Goal: Check status: Check status

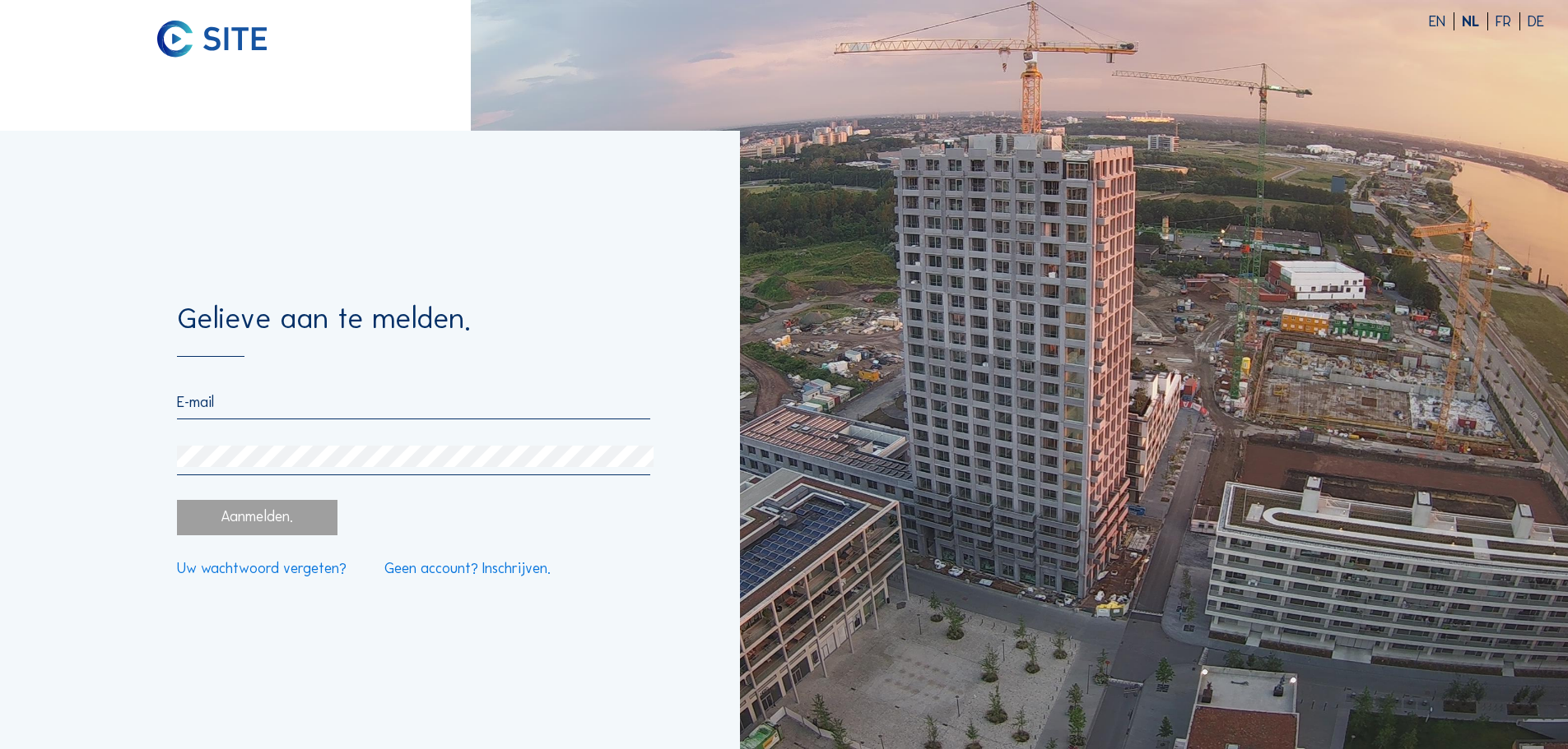
type input "[EMAIL_ADDRESS][DOMAIN_NAME]"
click at [263, 516] on div "Aanmelden." at bounding box center [256, 518] width 160 height 36
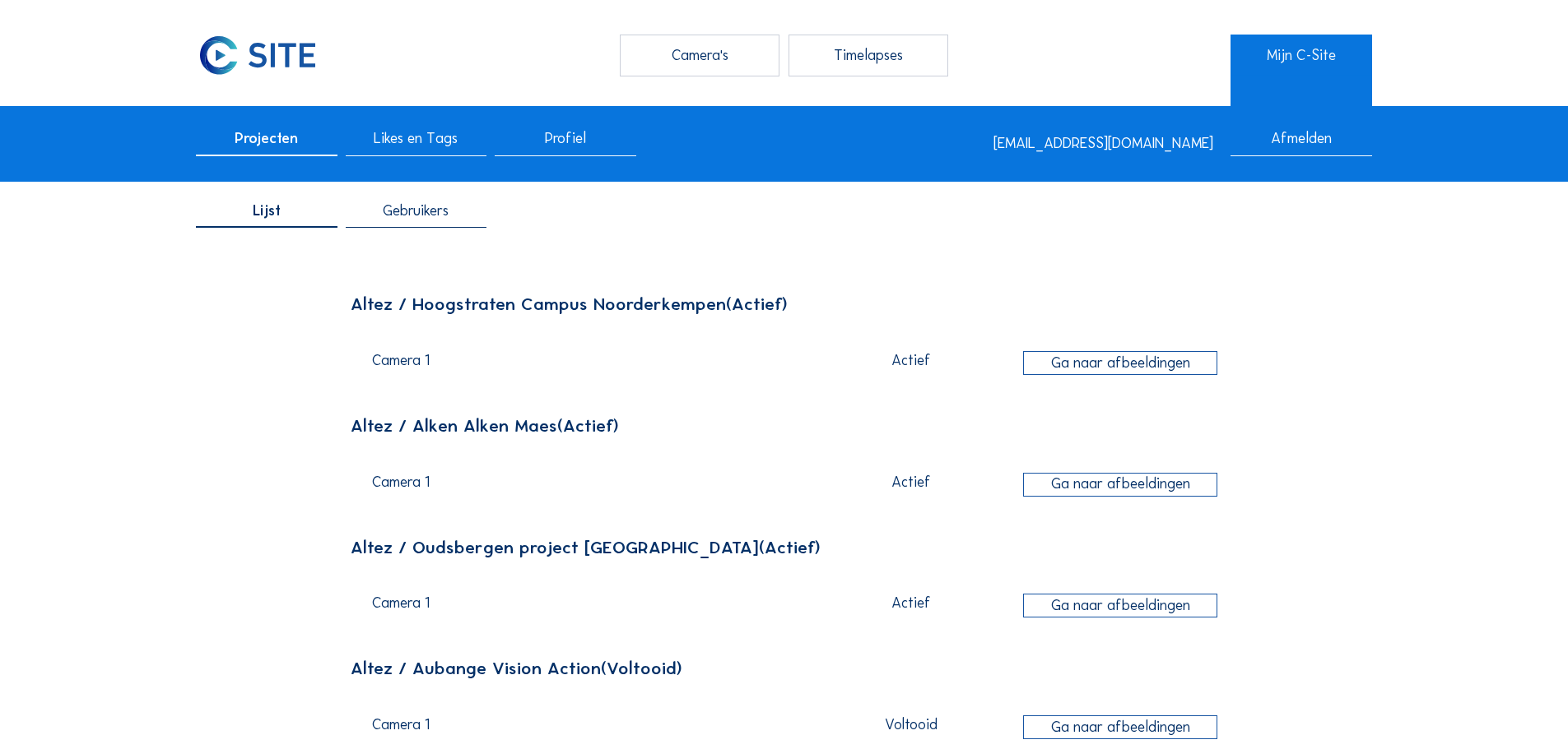
click at [659, 50] on div "Camera's" at bounding box center [699, 55] width 160 height 41
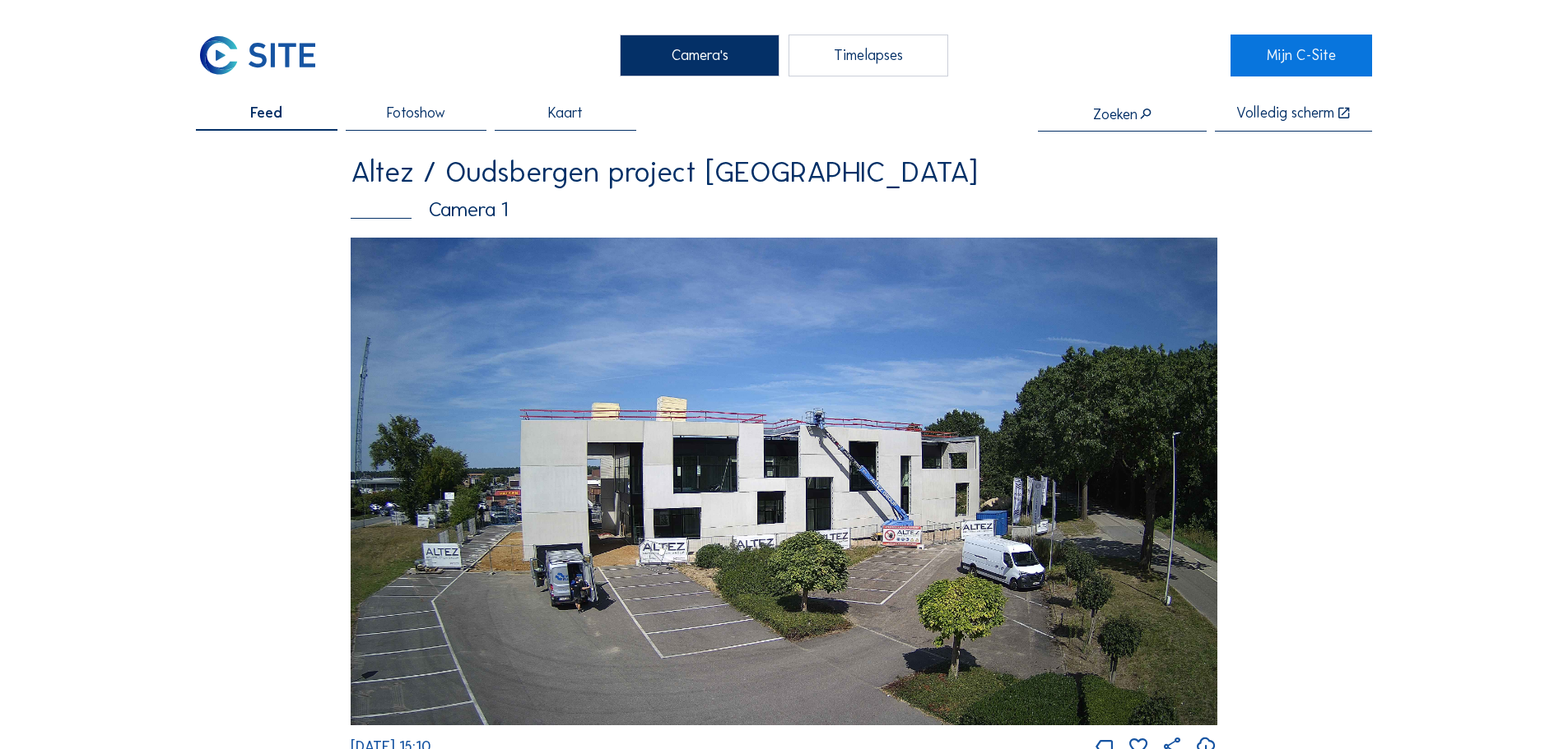
click at [665, 271] on img at bounding box center [784, 481] width 867 height 488
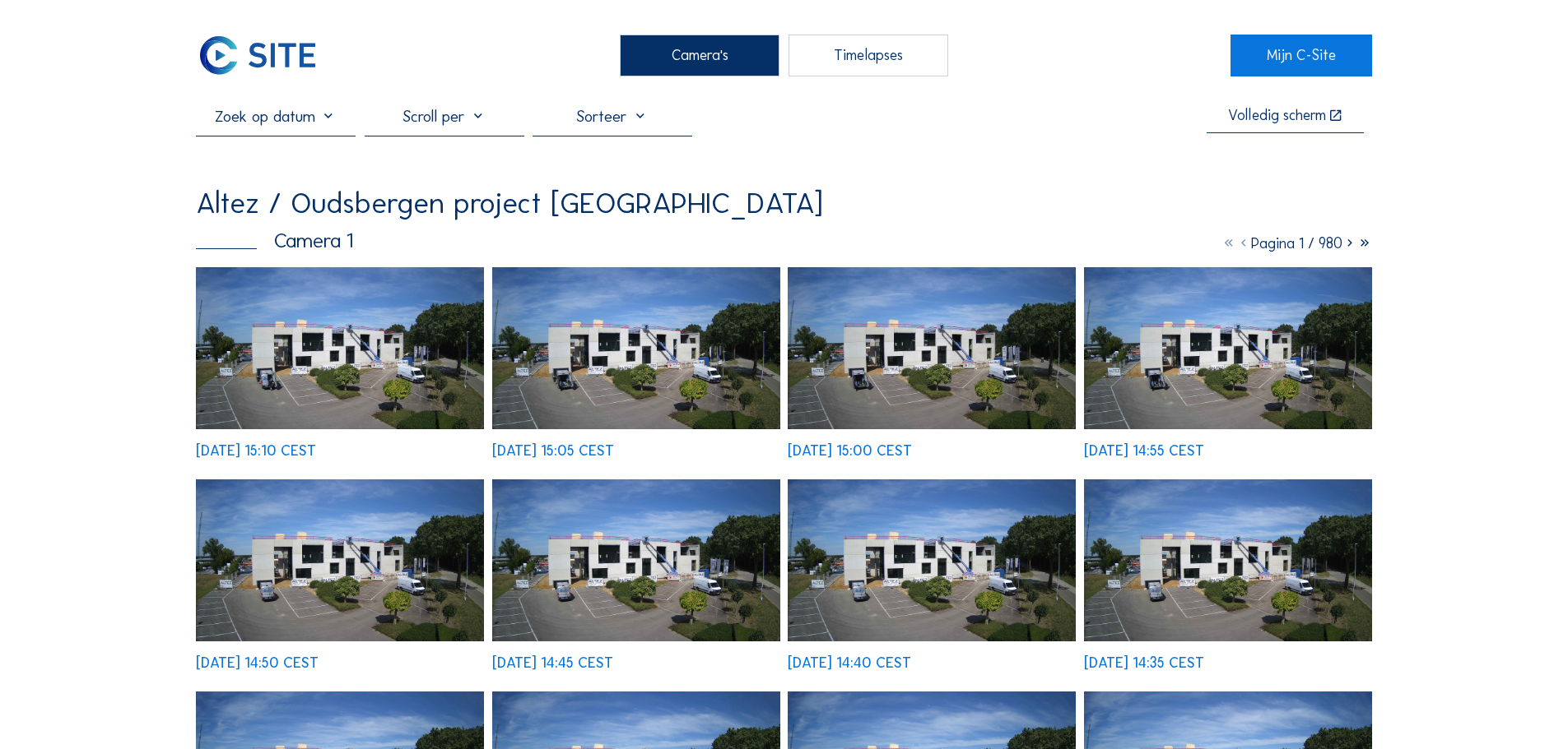
click at [330, 342] on img at bounding box center [340, 348] width 288 height 162
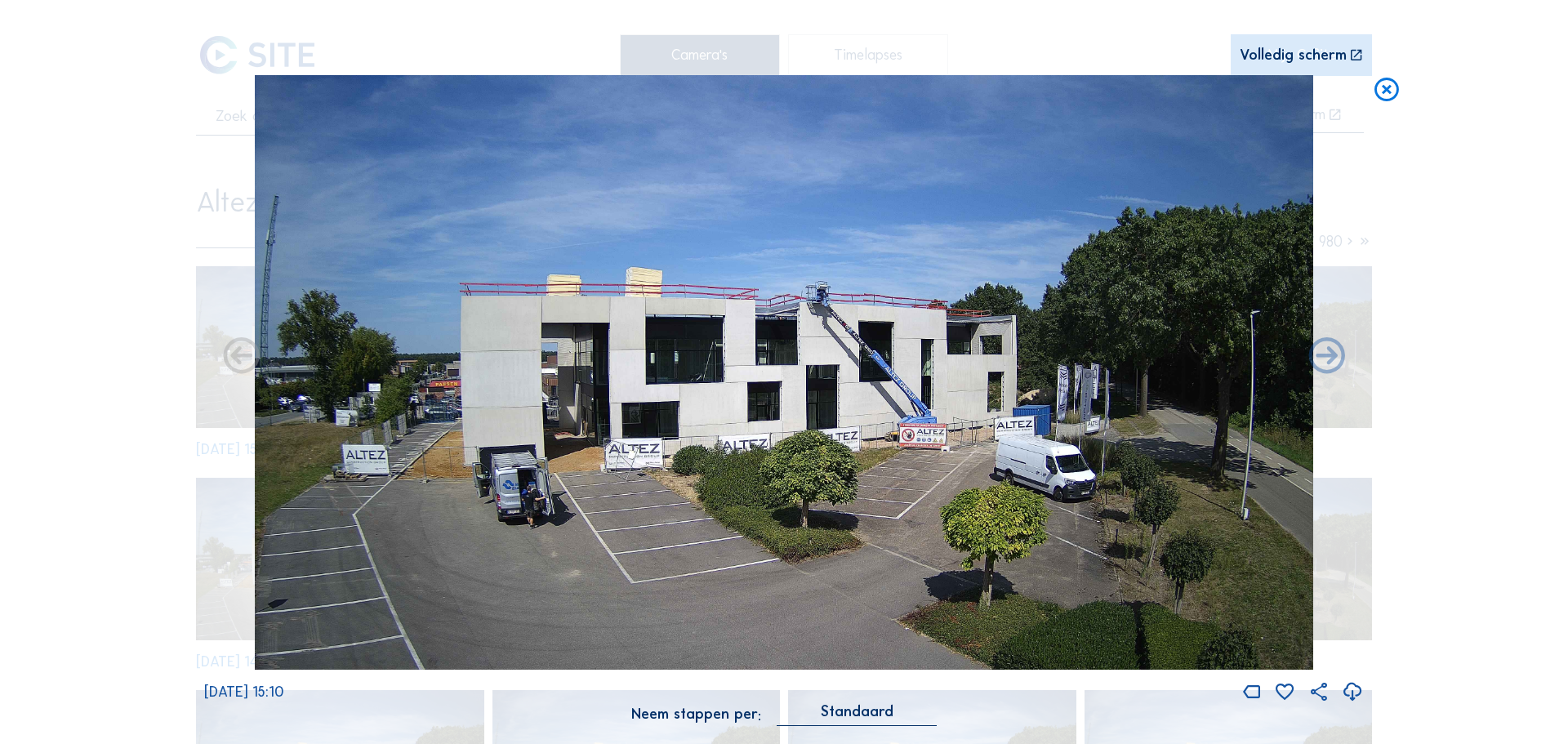
click at [1352, 693] on icon at bounding box center [1353, 693] width 22 height 26
click at [1512, 83] on div "Scroll om door de tijd te reizen | Druk op de 'Alt'-knop + scroll om te Zoomen …" at bounding box center [784, 372] width 1568 height 744
click at [1382, 87] on icon at bounding box center [1387, 91] width 29 height 30
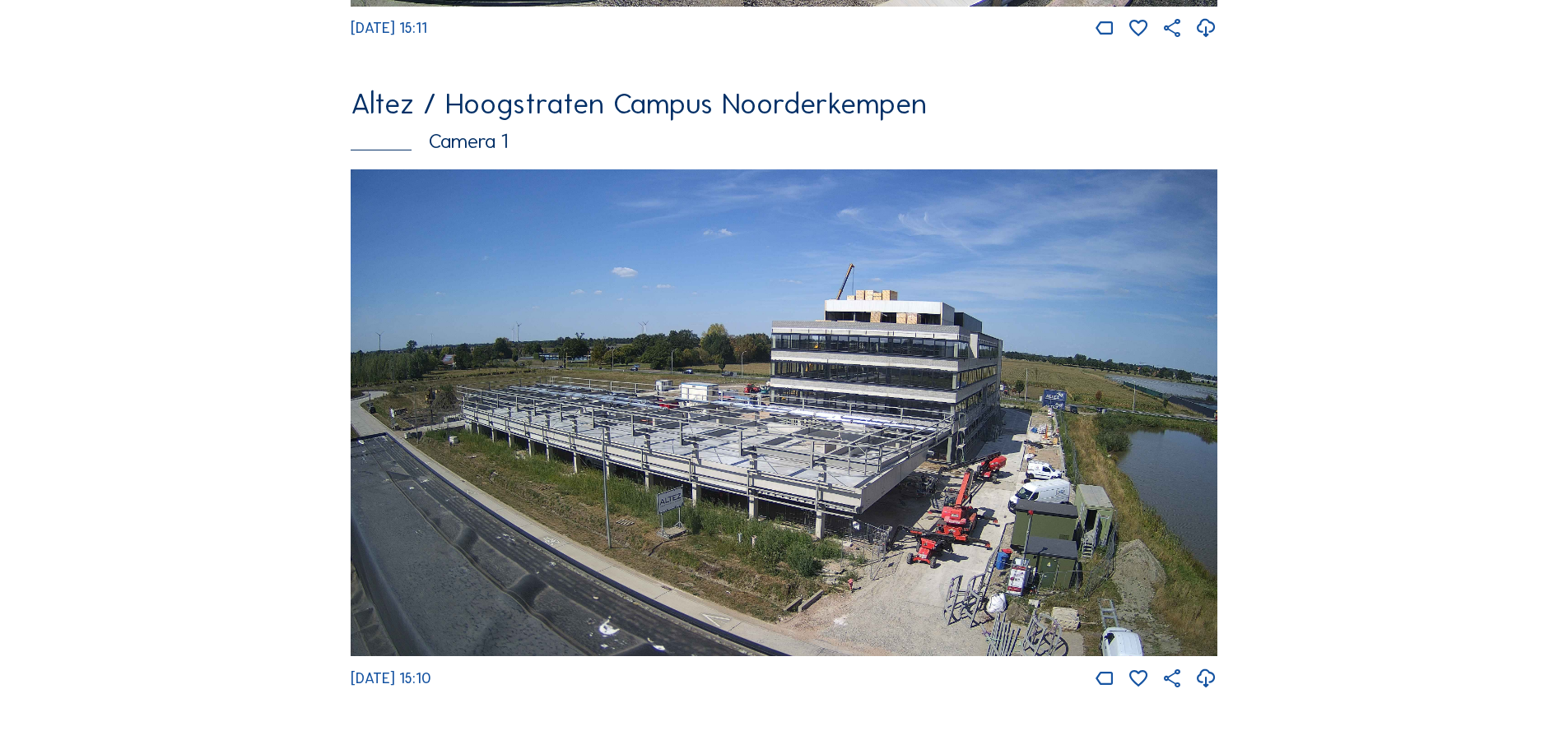
scroll to position [1398, 0]
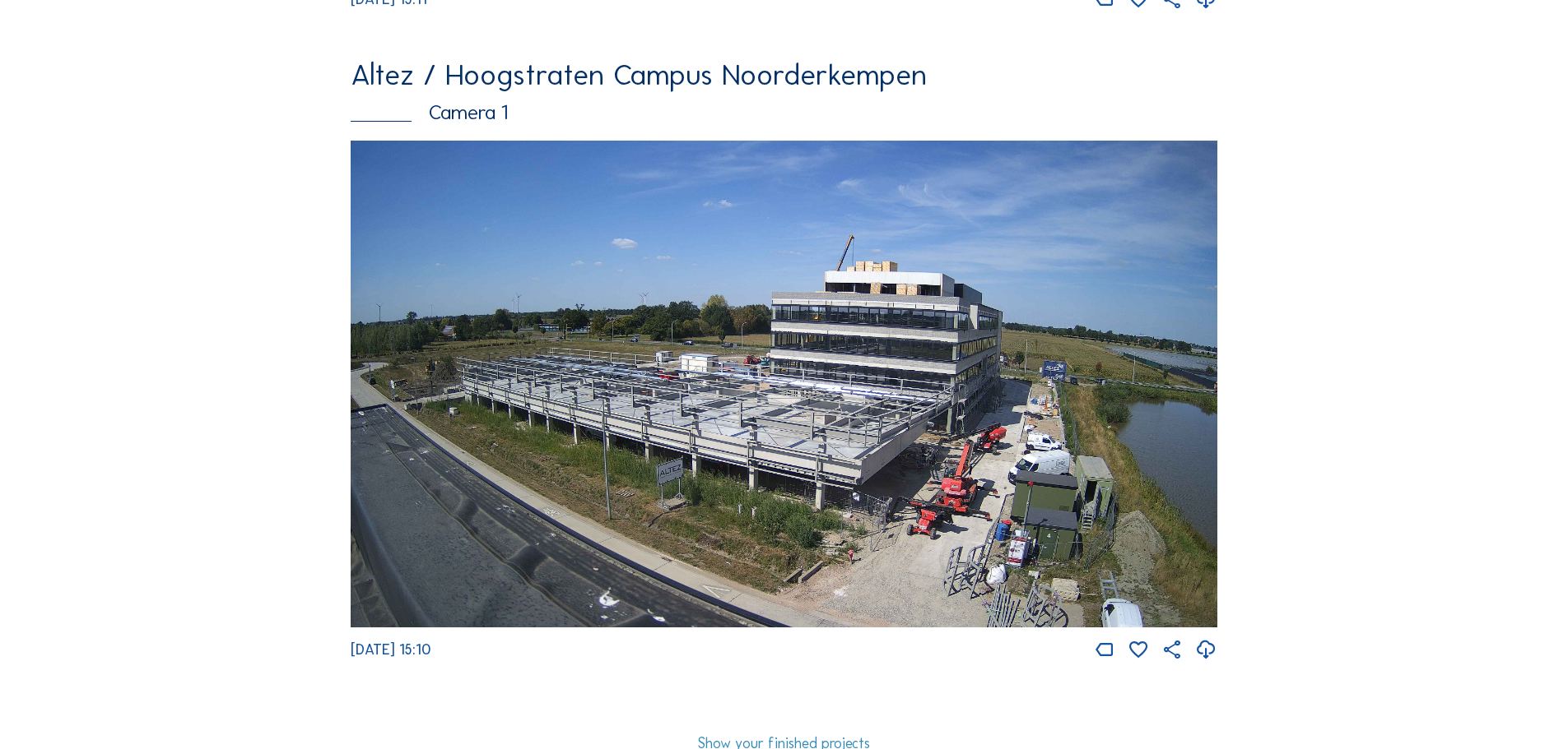
click at [1210, 664] on icon at bounding box center [1206, 650] width 22 height 26
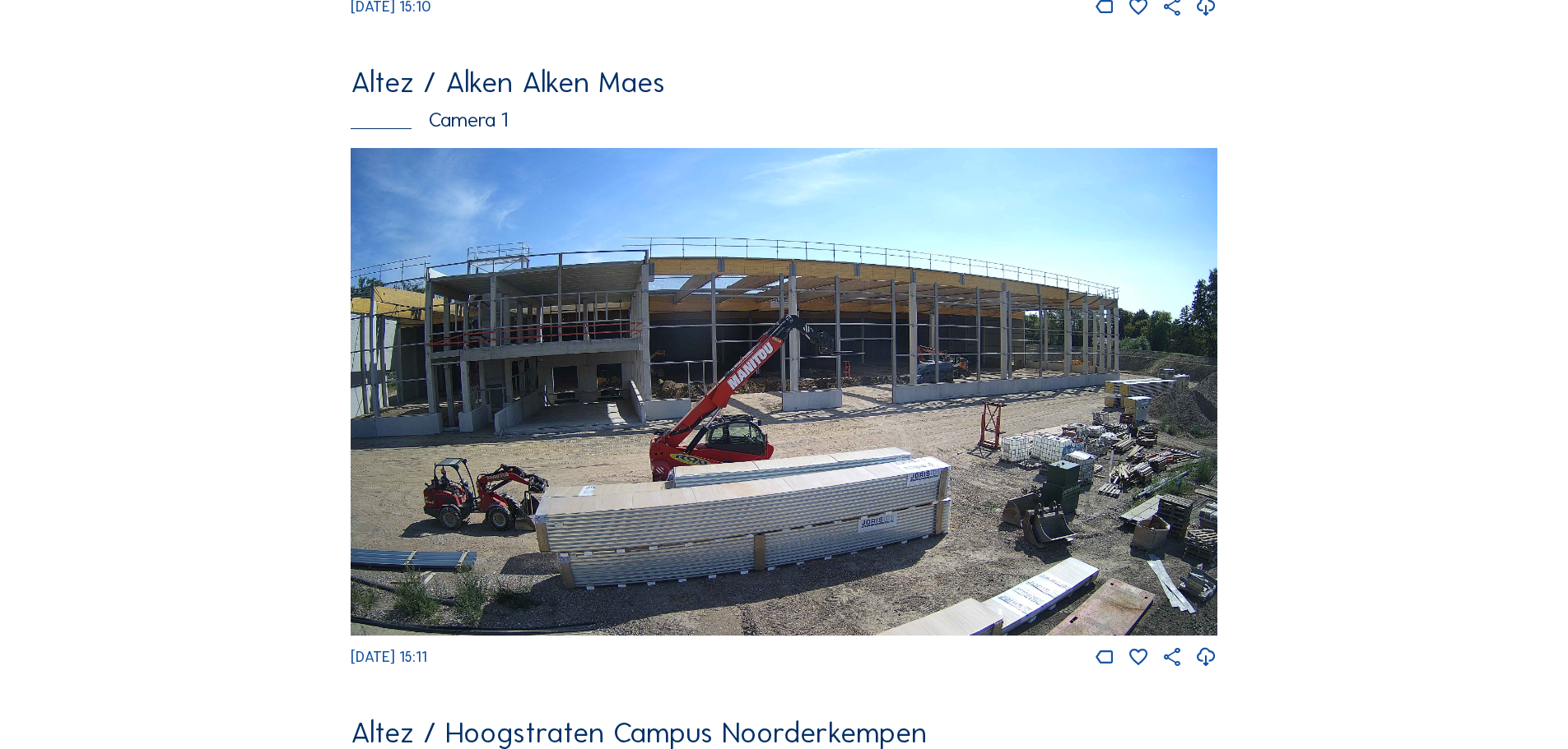
scroll to position [0, 0]
